Goal: Information Seeking & Learning: Learn about a topic

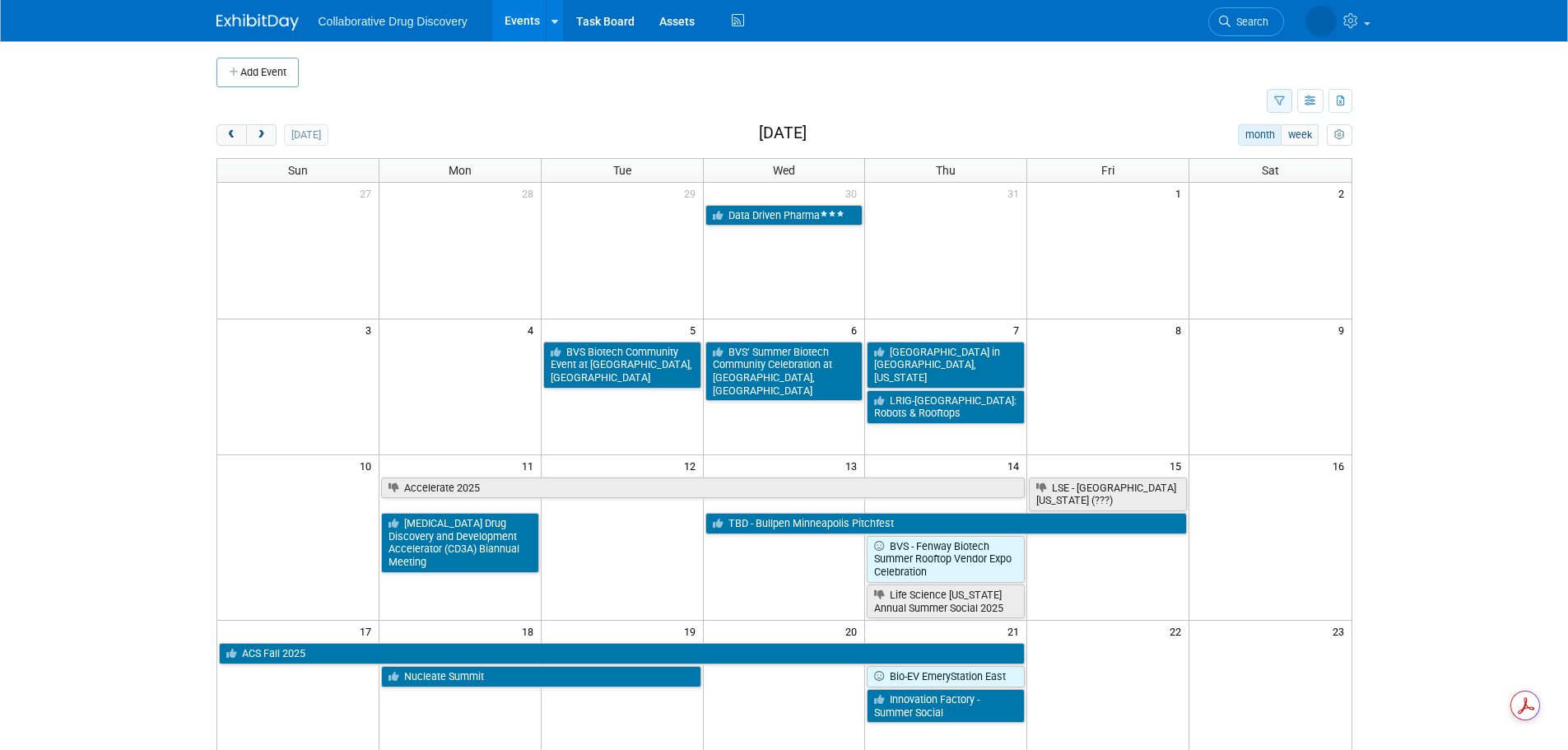
click at [1268, 104] on button "button" at bounding box center [1279, 101] width 26 height 24
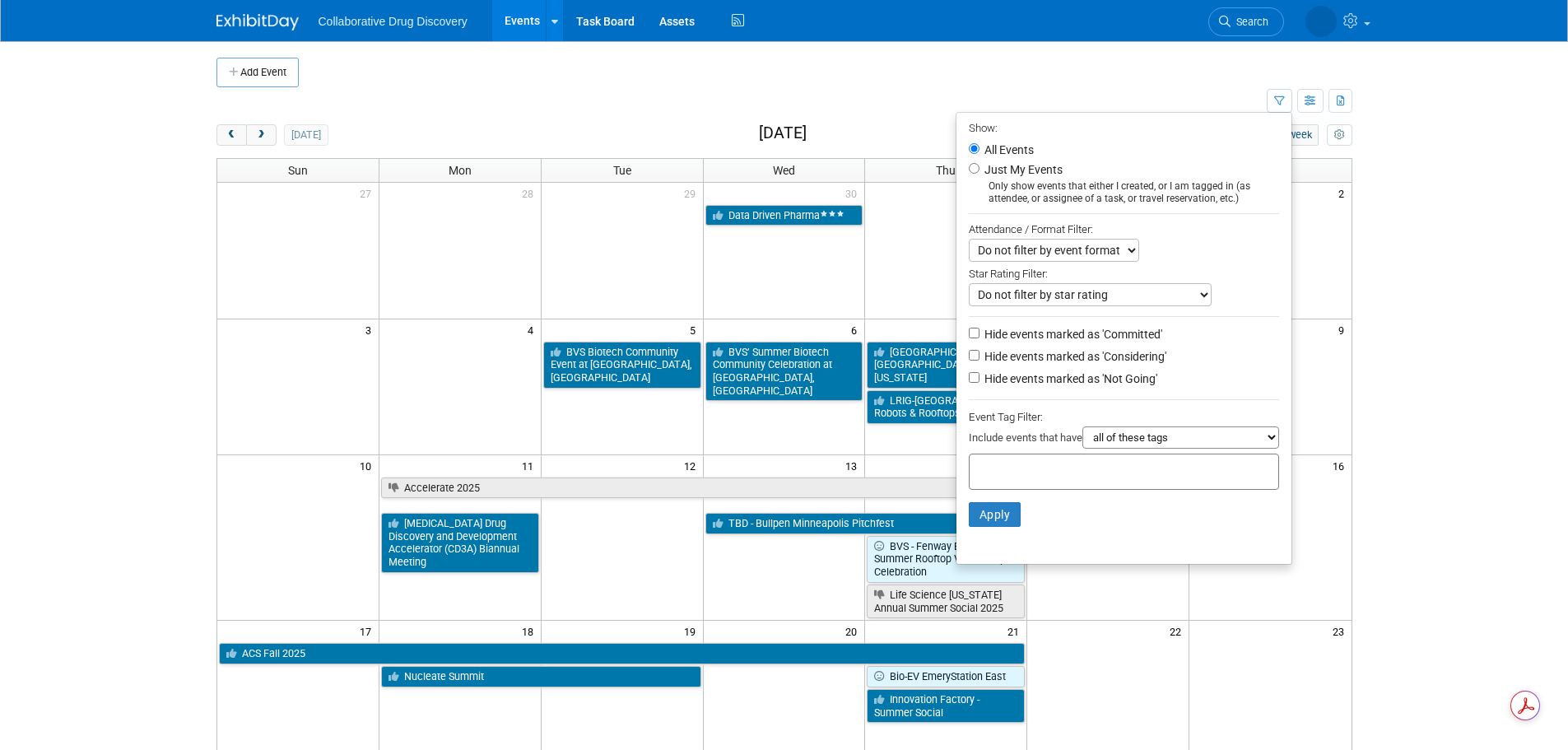
click at [1018, 477] on input "text" at bounding box center [1042, 469] width 131 height 16
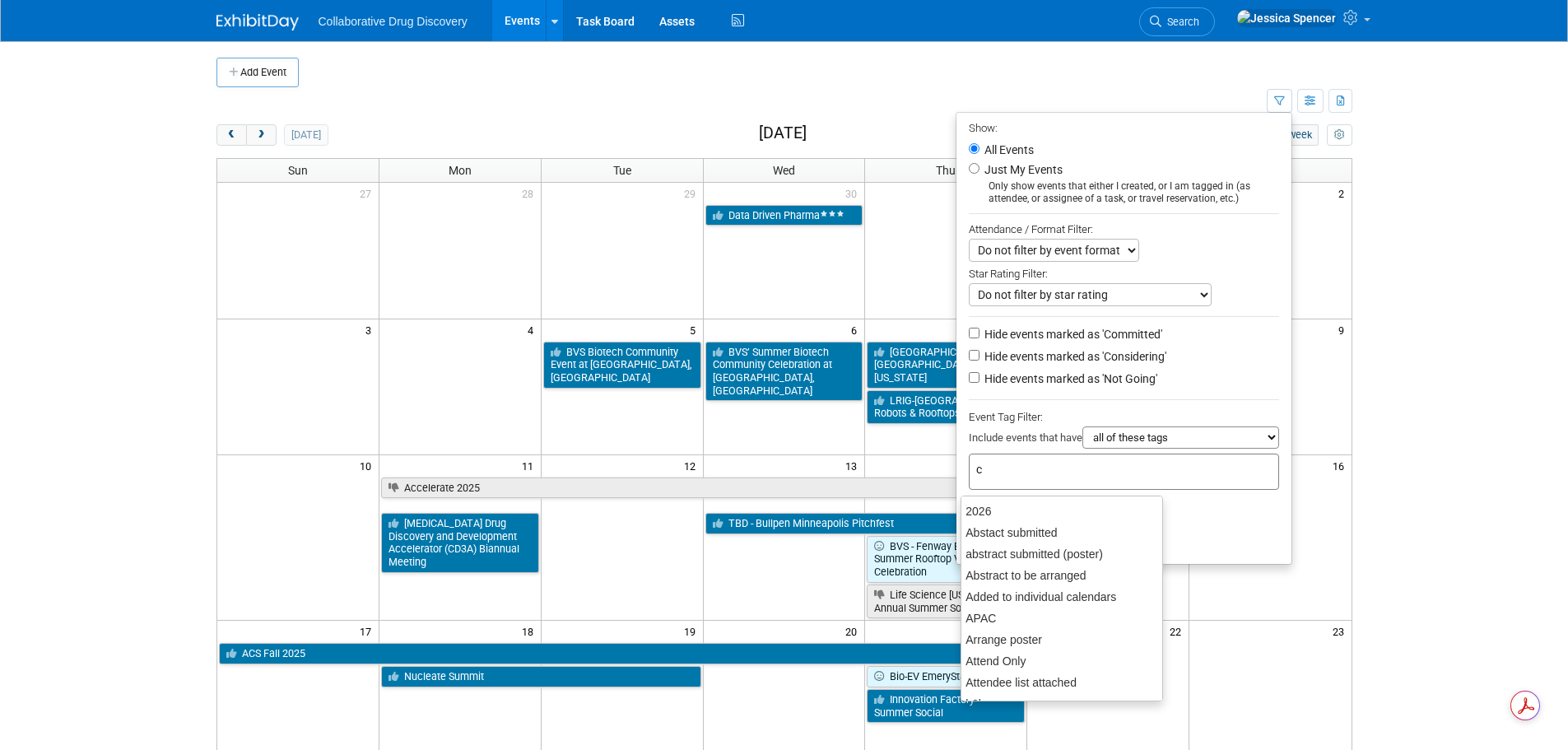
type input "ca"
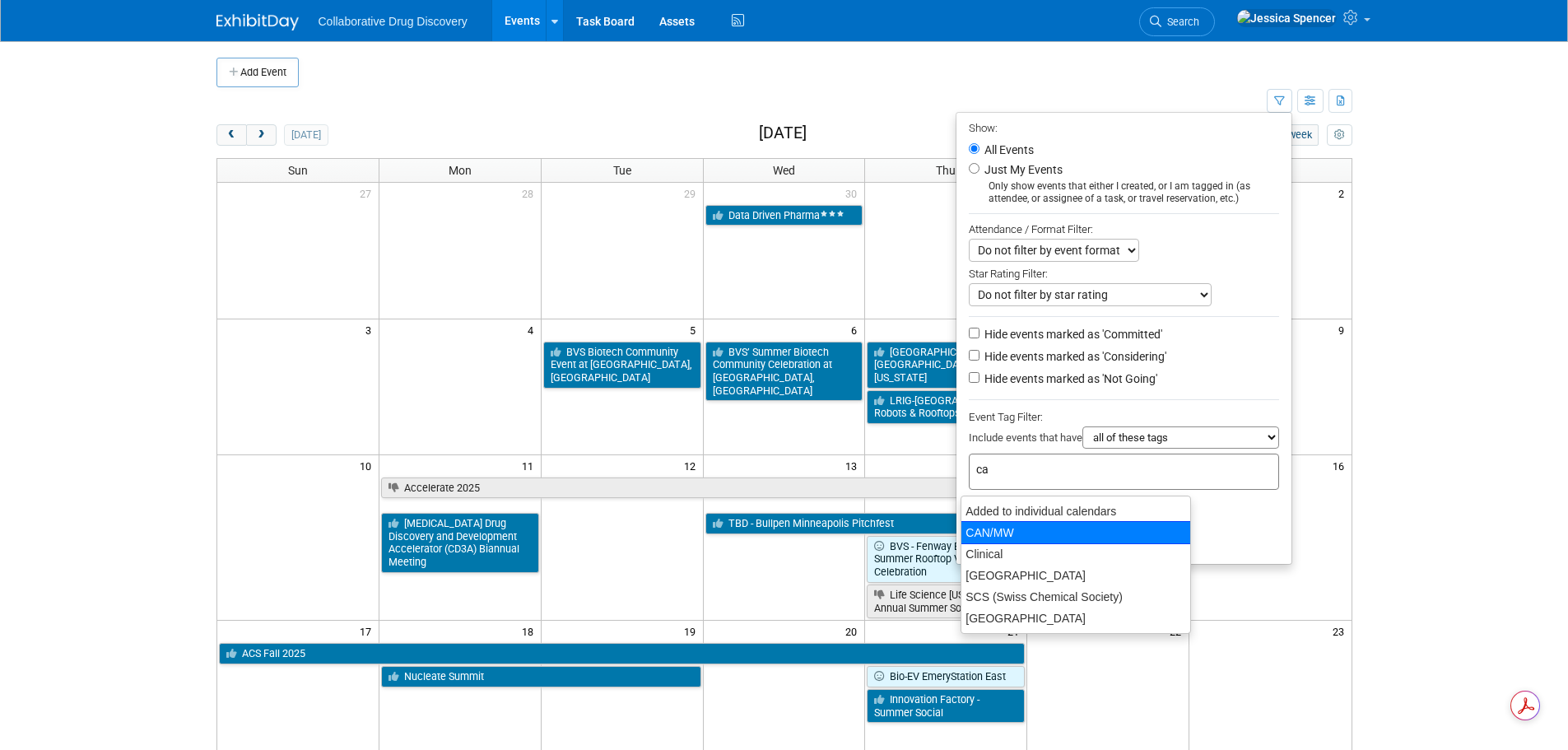
click at [1031, 530] on div "CAN/MW" at bounding box center [1076, 533] width 231 height 23
type input "CAN/MW"
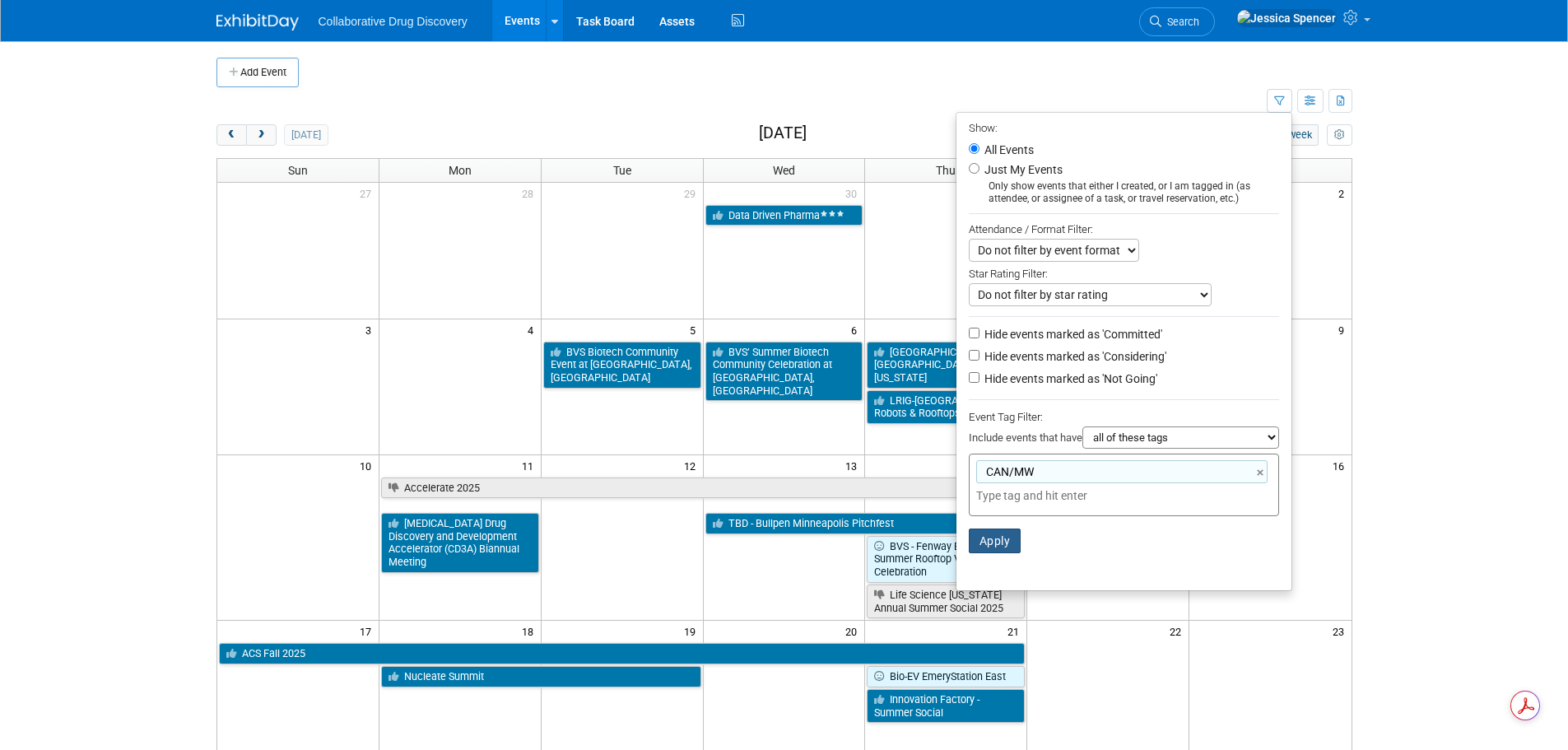
click at [1002, 543] on button "Apply" at bounding box center [994, 542] width 53 height 25
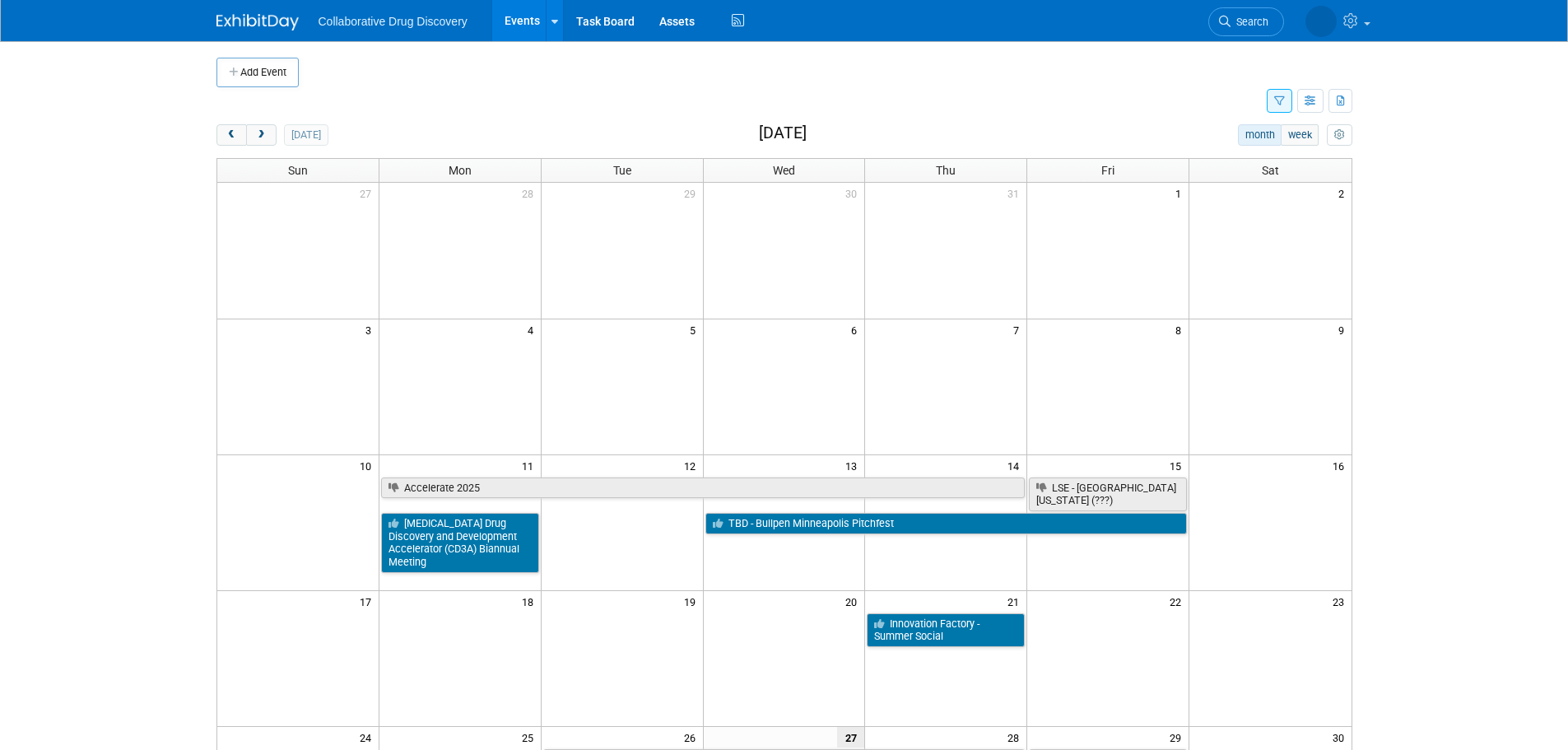
click at [1279, 97] on icon "button" at bounding box center [1279, 102] width 11 height 11
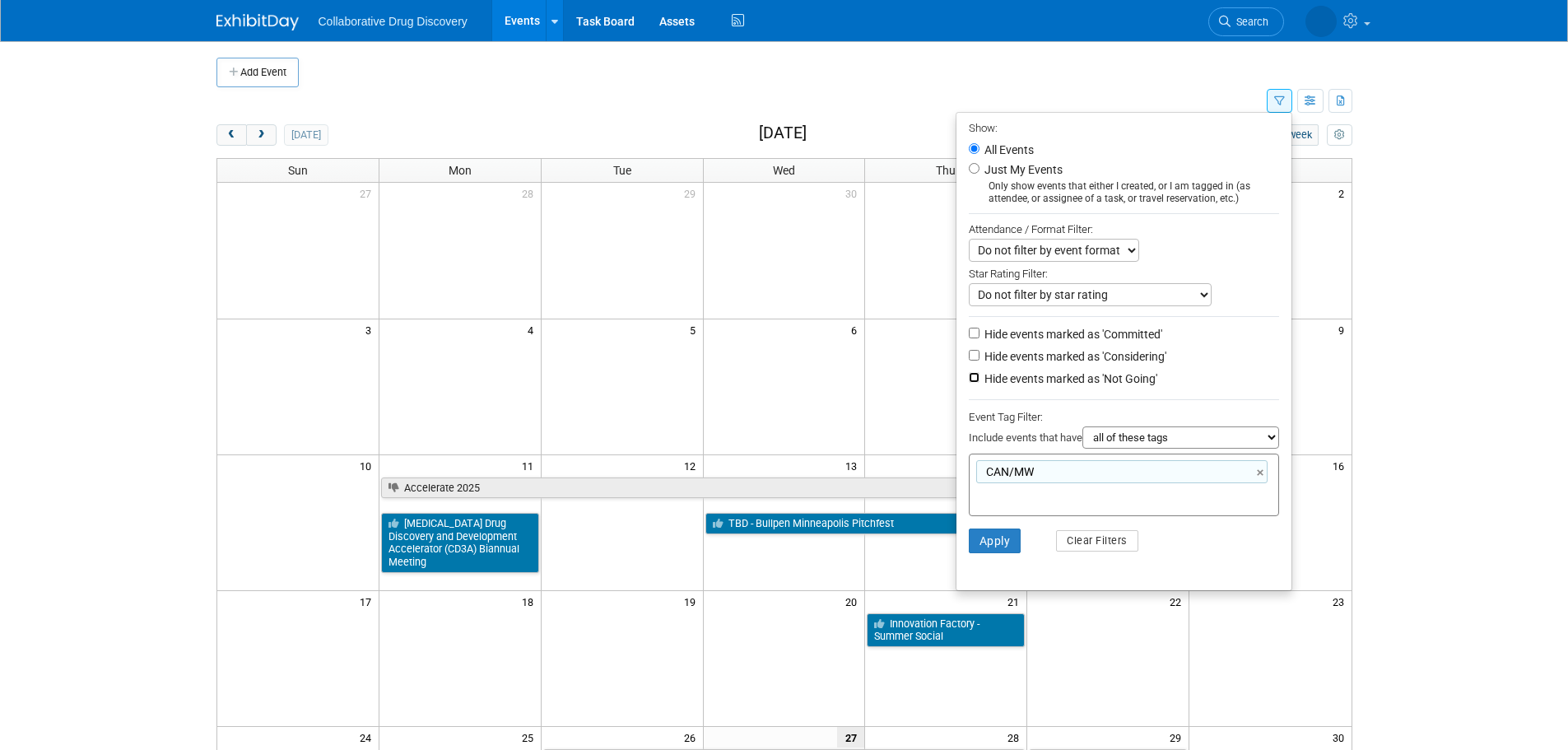
click at [968, 381] on input "Hide events marked as 'Not Going'" at bounding box center [974, 377] width 11 height 11
checkbox input "true"
click at [1002, 553] on button "Apply" at bounding box center [994, 542] width 53 height 25
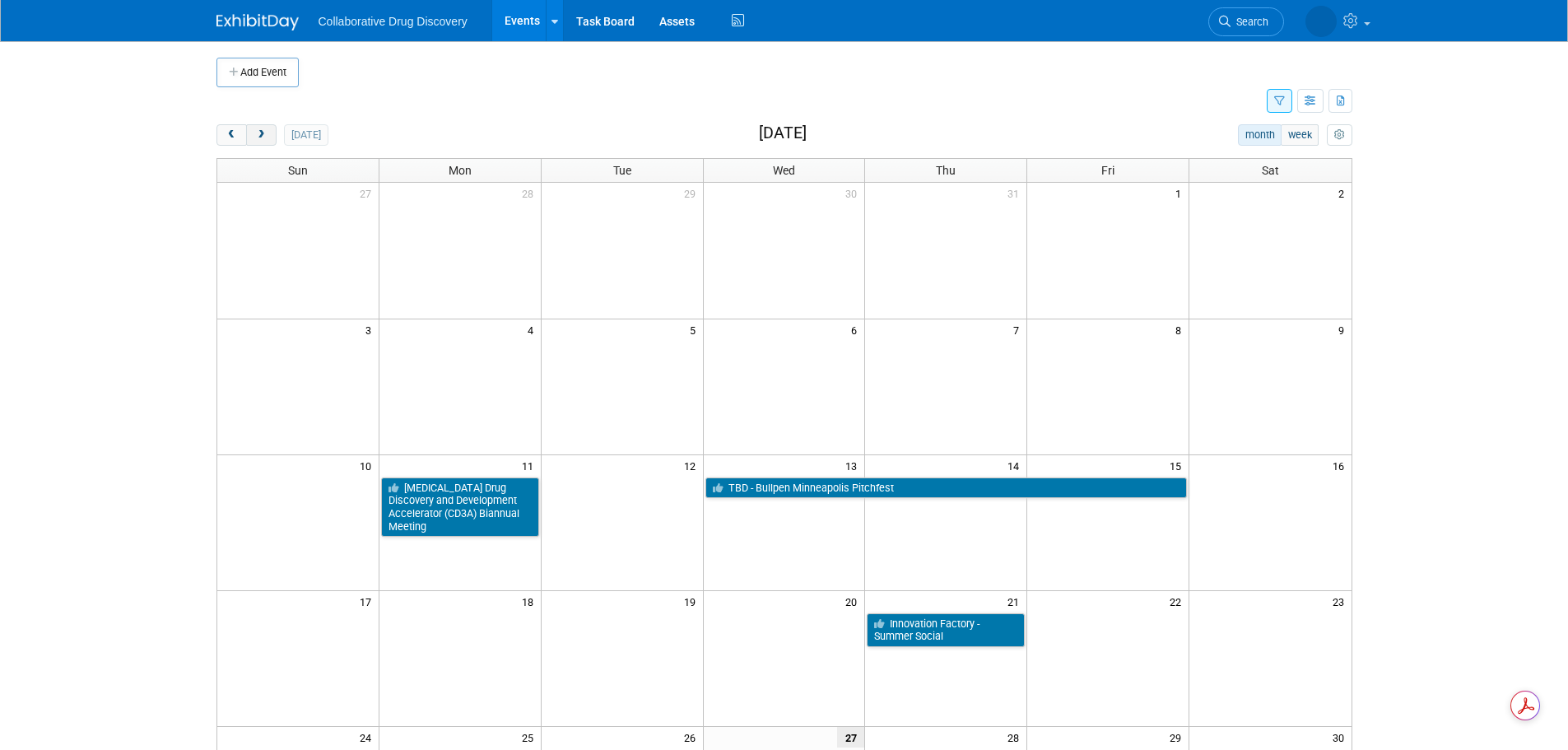
click at [265, 136] on span "next" at bounding box center [262, 136] width 13 height 11
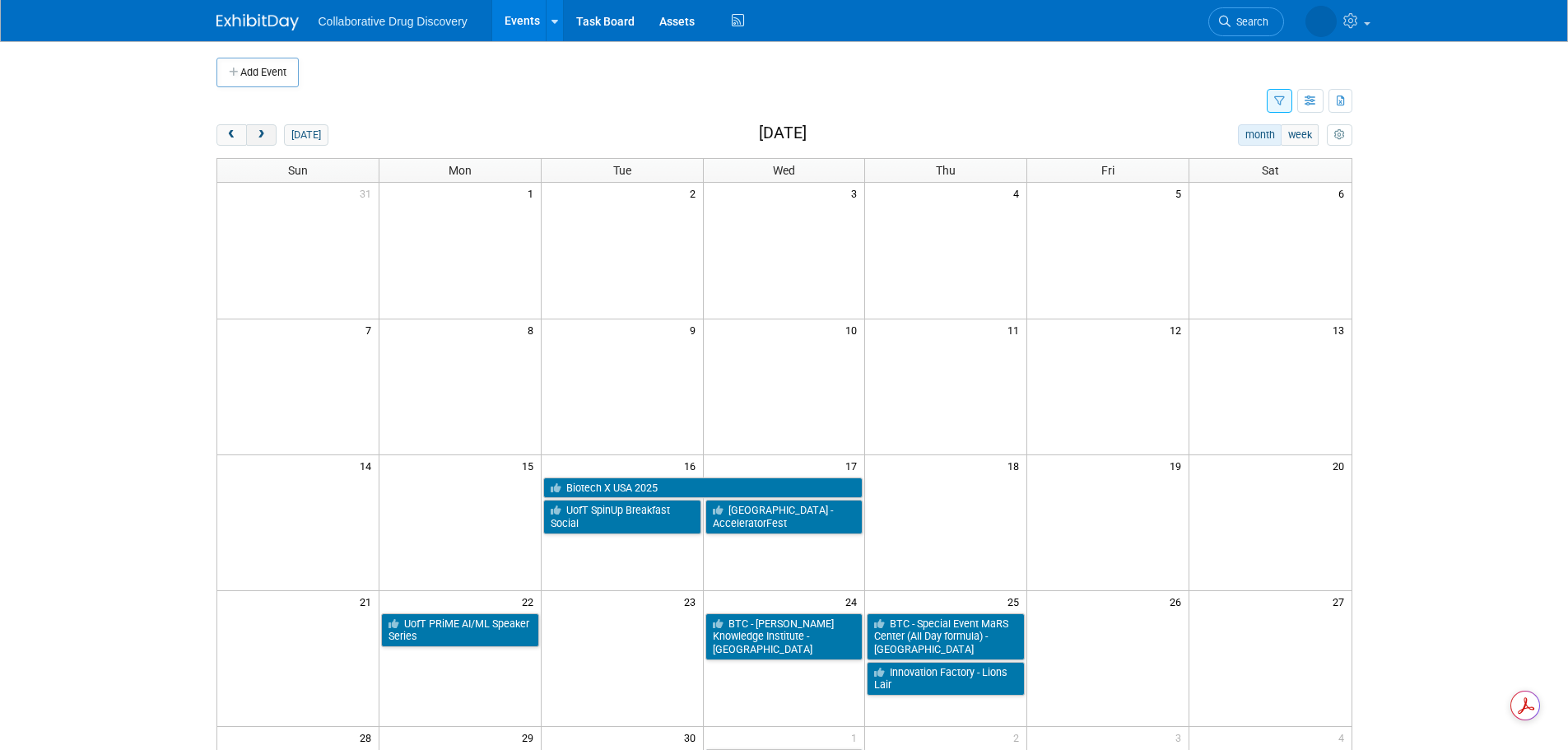
click at [265, 136] on span "next" at bounding box center [262, 136] width 13 height 11
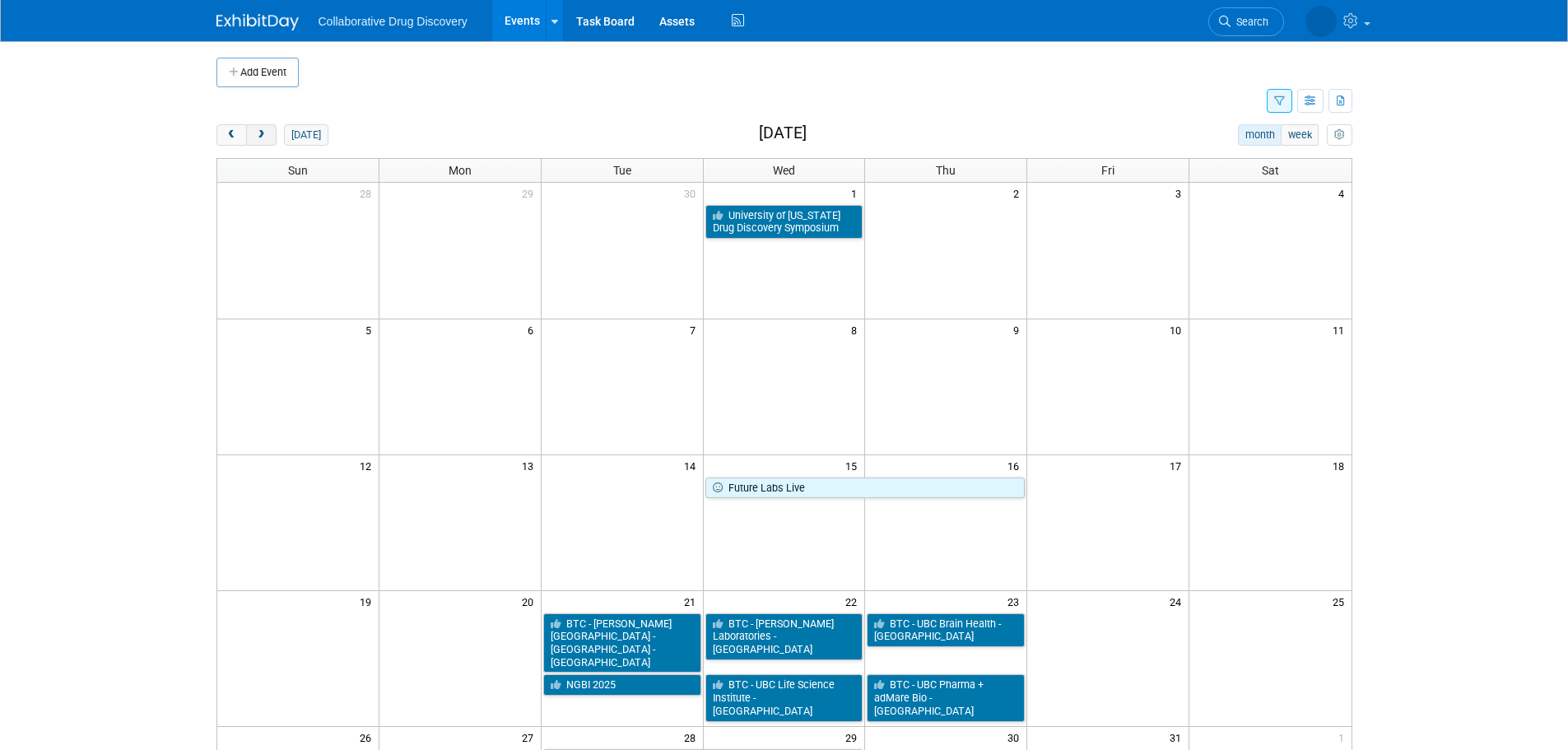
click at [269, 130] on button "next" at bounding box center [261, 135] width 30 height 21
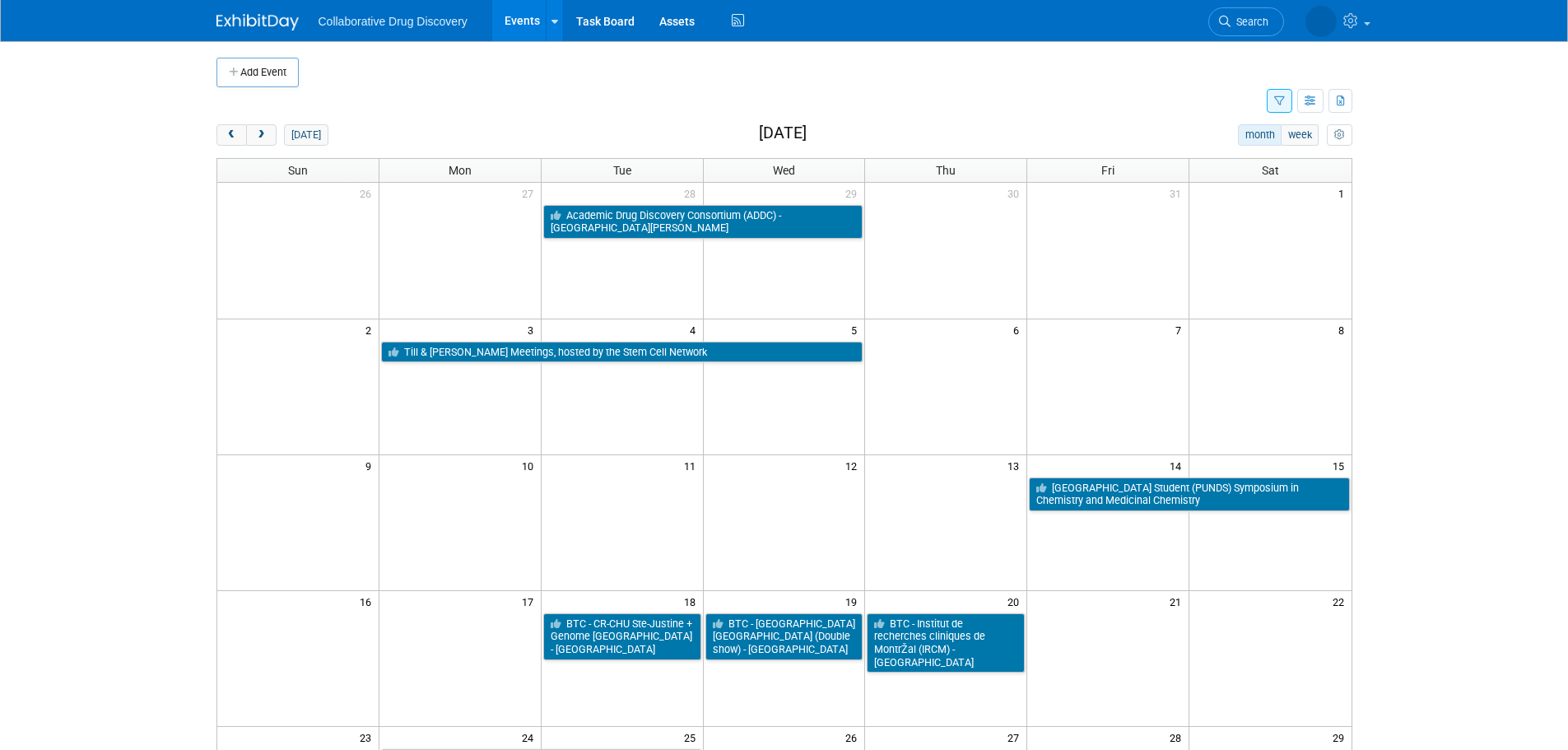
click at [1279, 99] on icon "button" at bounding box center [1279, 102] width 11 height 11
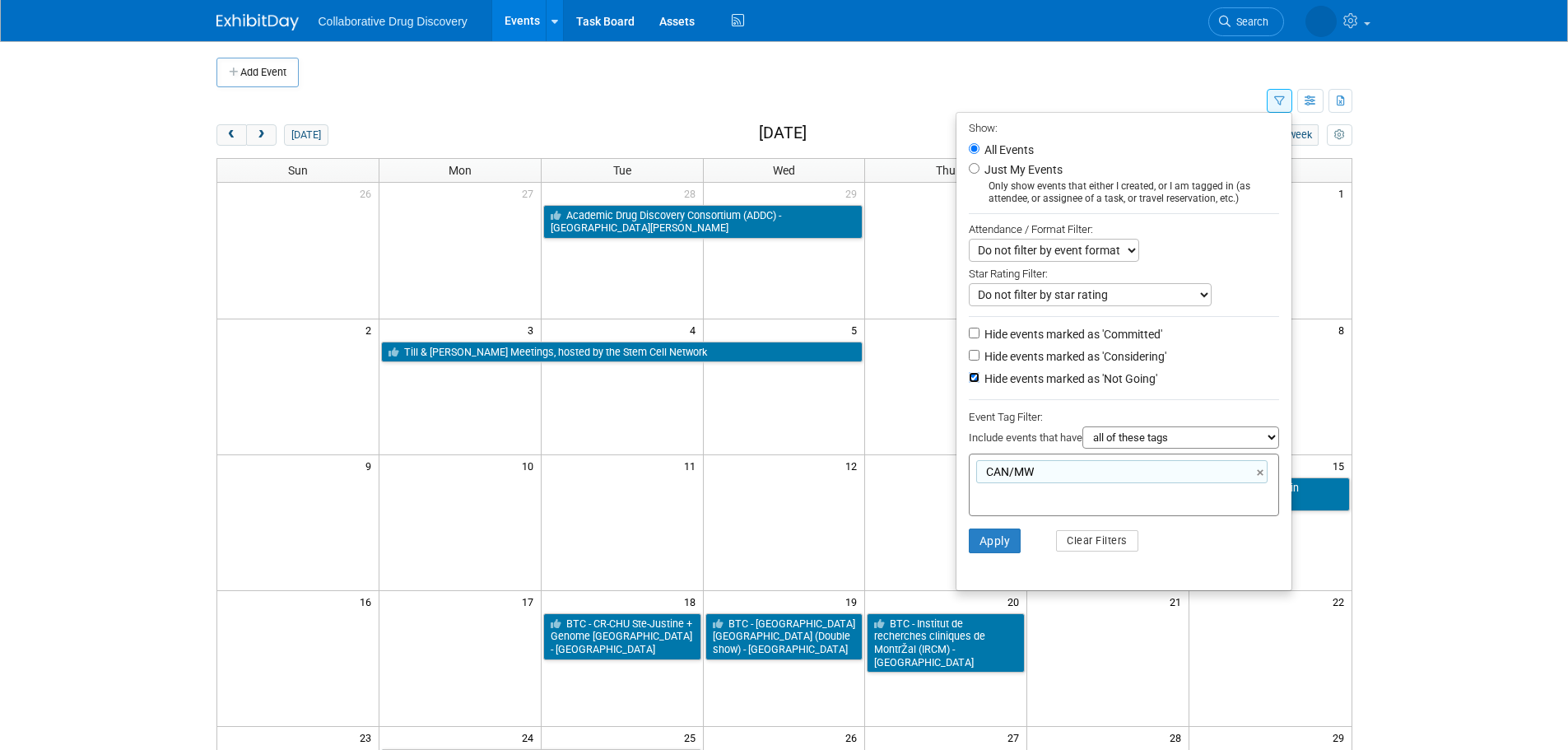
click at [968, 383] on input "Hide events marked as 'Not Going'" at bounding box center [974, 377] width 11 height 11
checkbox input "false"
click at [1001, 540] on button "Apply" at bounding box center [994, 542] width 53 height 25
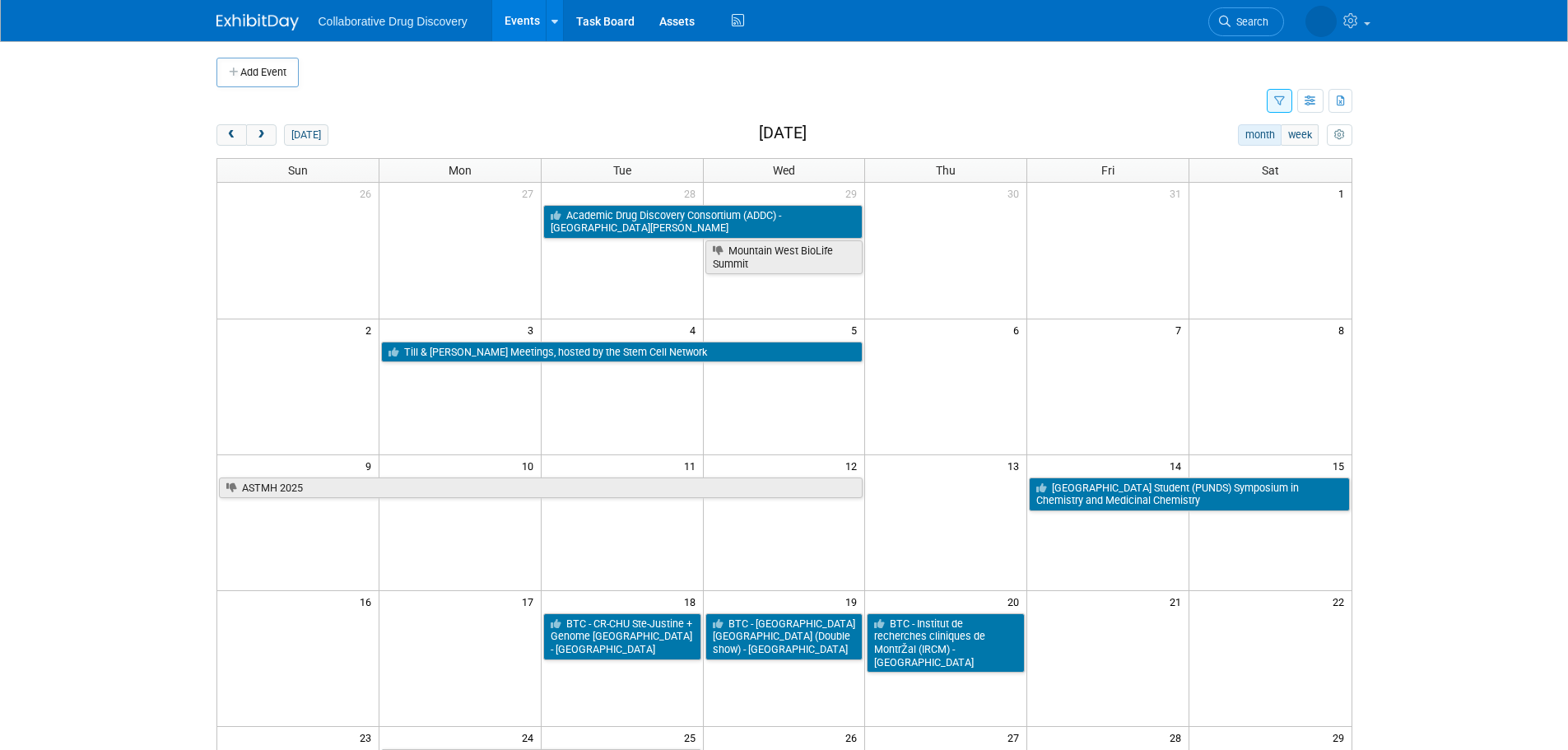
click at [1279, 106] on icon "button" at bounding box center [1279, 102] width 11 height 11
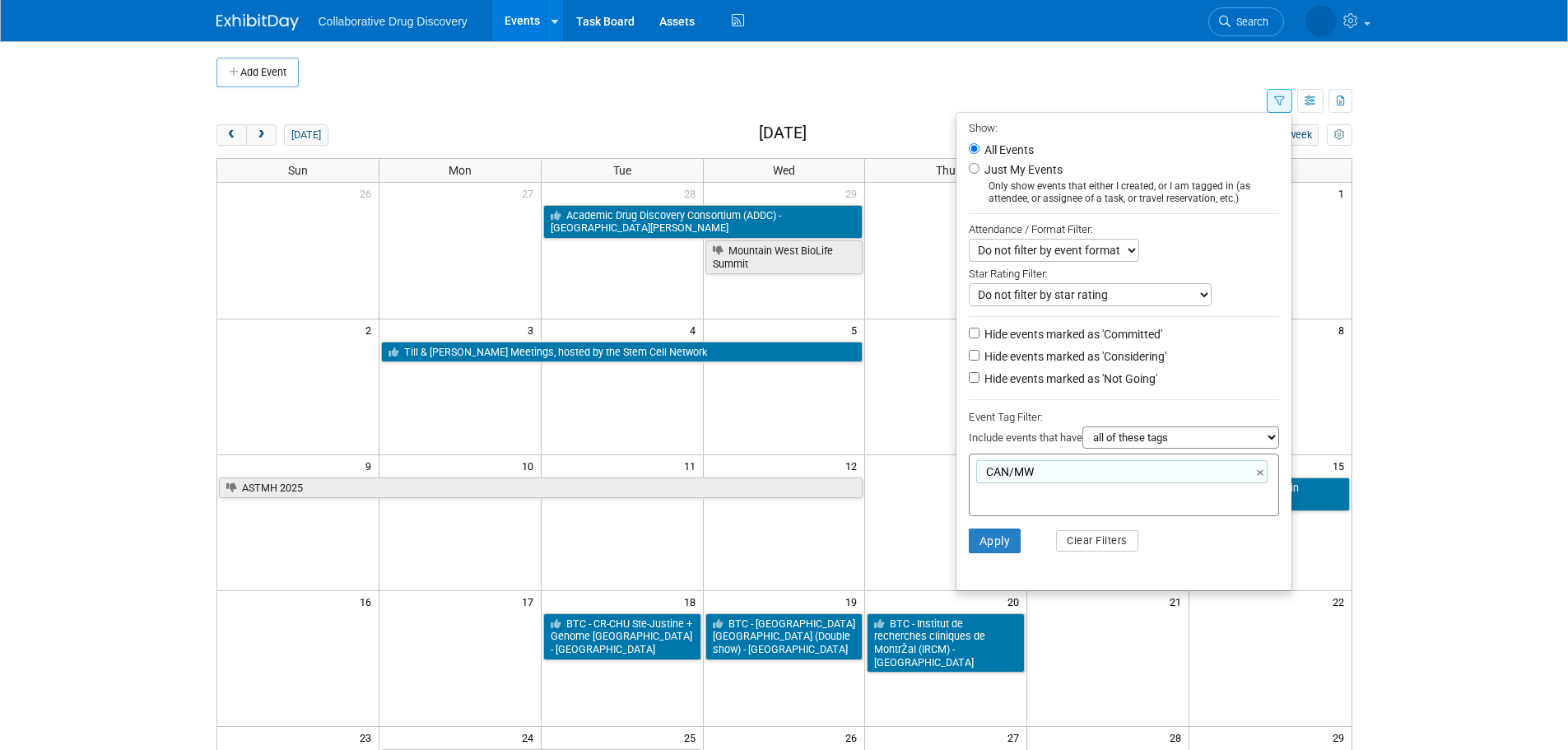
click at [991, 387] on label "Hide events marked as 'Not Going'" at bounding box center [1069, 379] width 176 height 16
click at [979, 383] on input "Hide events marked as 'Not Going'" at bounding box center [974, 377] width 11 height 11
checkbox input "true"
click at [1000, 553] on button "Apply" at bounding box center [994, 542] width 53 height 25
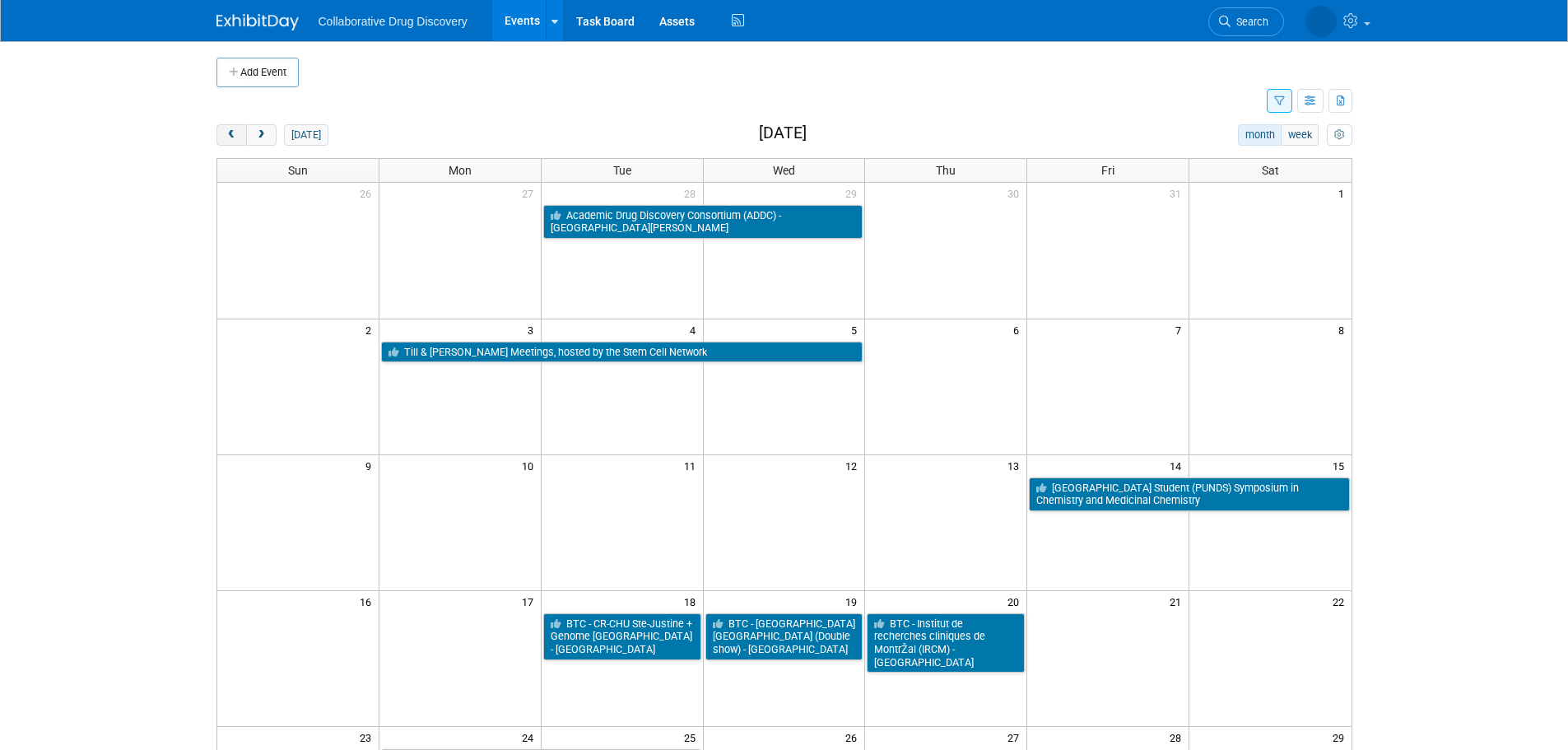
click at [228, 139] on span "prev" at bounding box center [231, 136] width 13 height 11
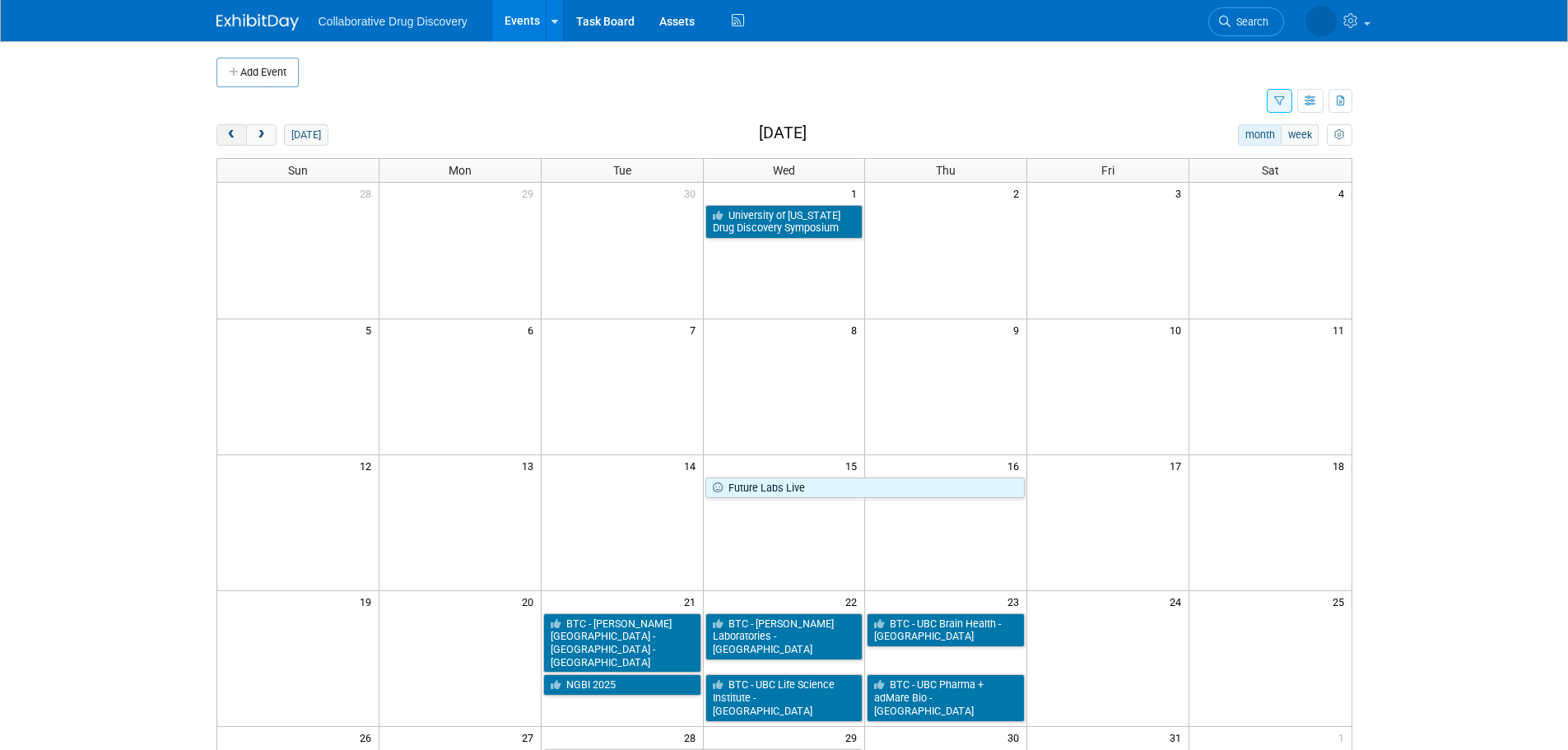
click at [228, 139] on span "prev" at bounding box center [231, 136] width 13 height 11
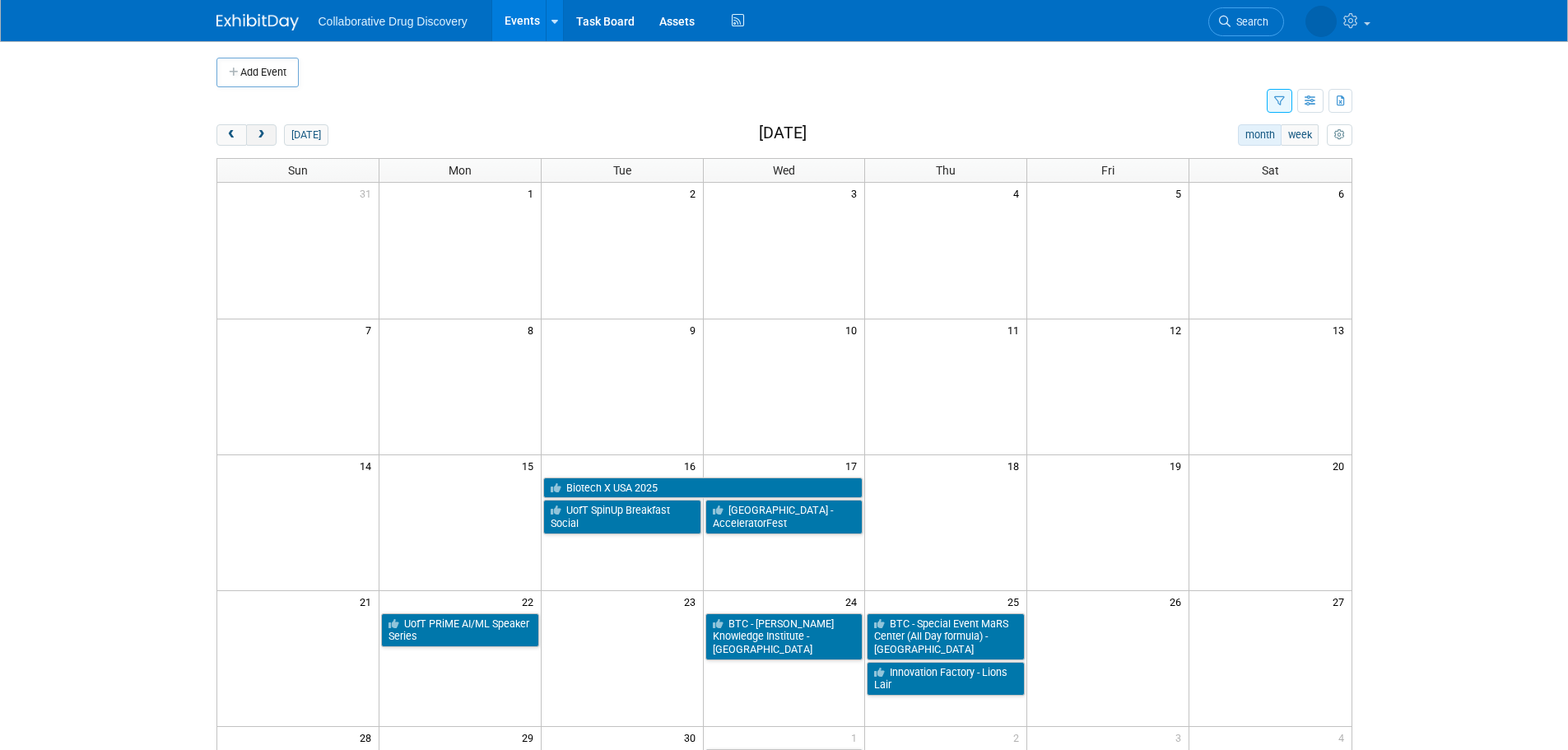
click at [256, 131] on span "next" at bounding box center [262, 136] width 13 height 11
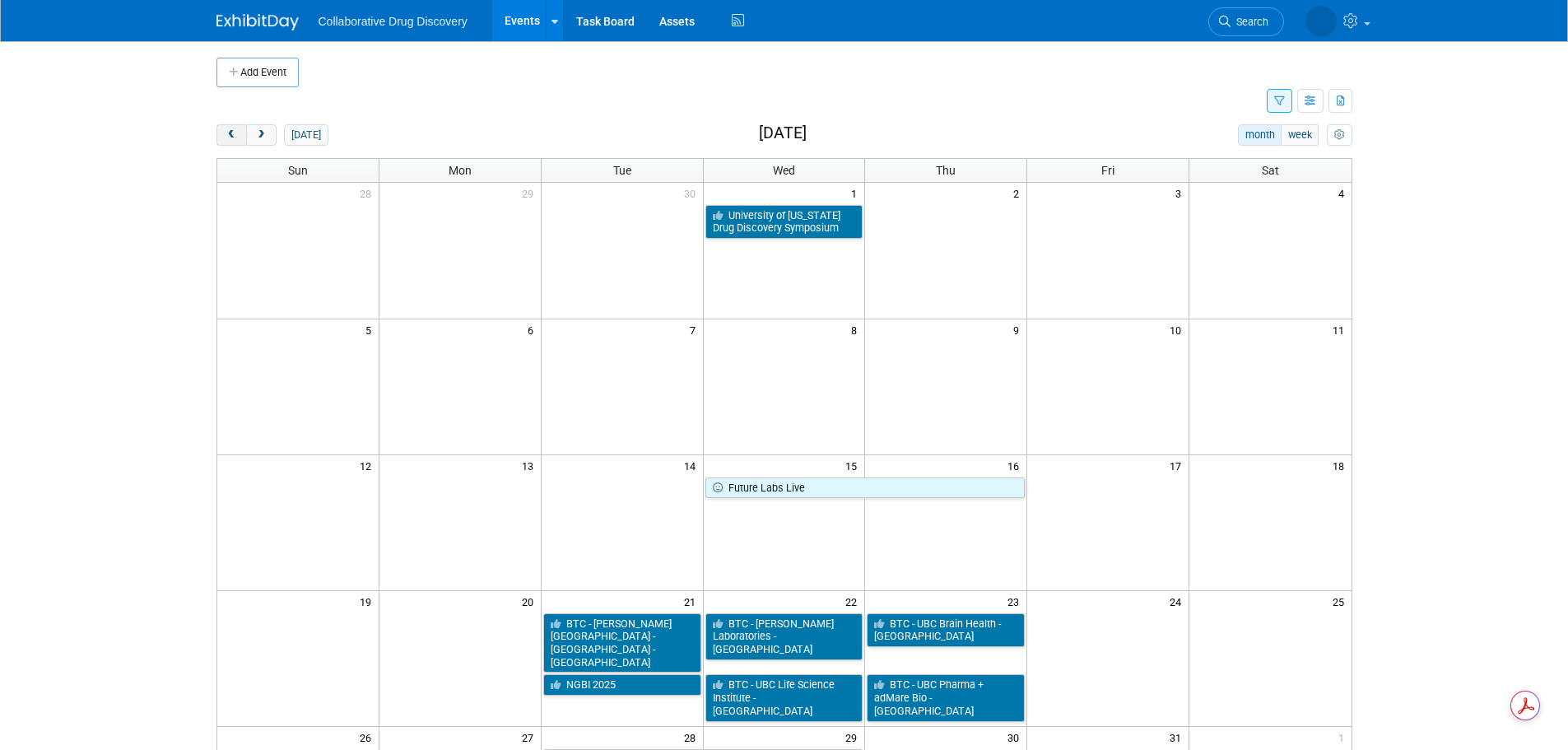
click at [233, 142] on button "prev" at bounding box center [231, 135] width 30 height 21
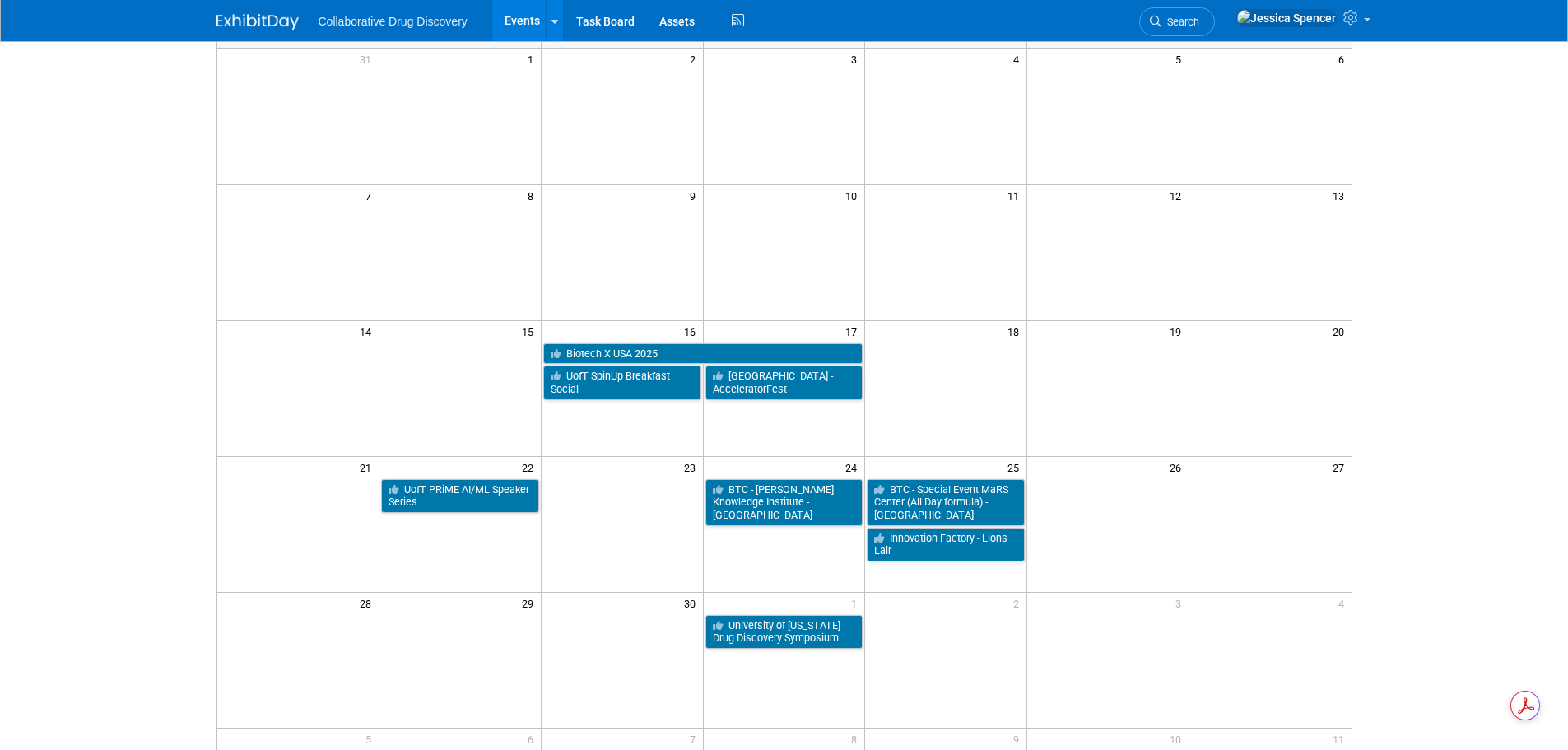
scroll to position [164, 0]
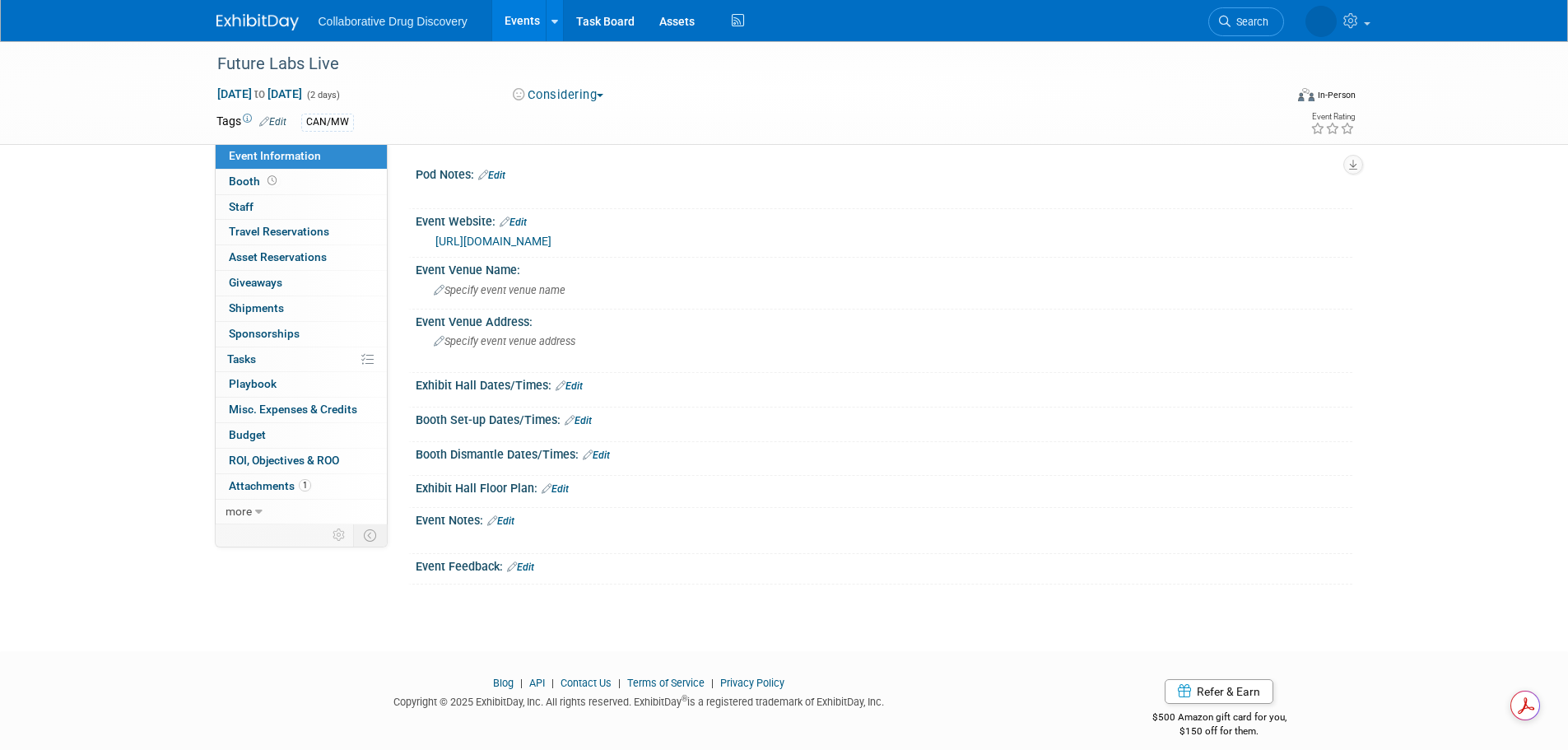
click at [551, 239] on link "[URL][DOMAIN_NAME]" at bounding box center [493, 241] width 116 height 13
